Goal: Information Seeking & Learning: Check status

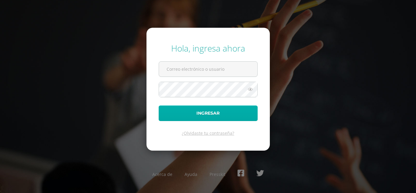
type input "brendacosigua2023@maiagt.org"
click at [163, 112] on button "Ingresar" at bounding box center [208, 113] width 99 height 16
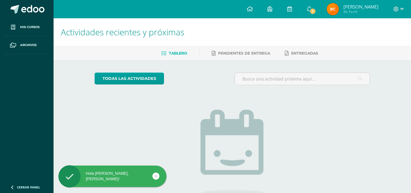
click at [339, 11] on img at bounding box center [333, 9] width 12 height 12
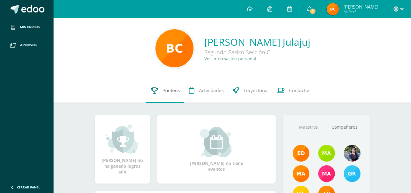
click at [162, 90] on span "Punteos" at bounding box center [170, 90] width 17 height 6
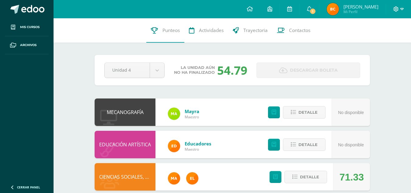
click at [400, 9] on icon at bounding box center [401, 8] width 3 height 5
click at [372, 41] on span "Cerrar sesión" at bounding box center [382, 41] width 27 height 6
